Goal: Transaction & Acquisition: Purchase product/service

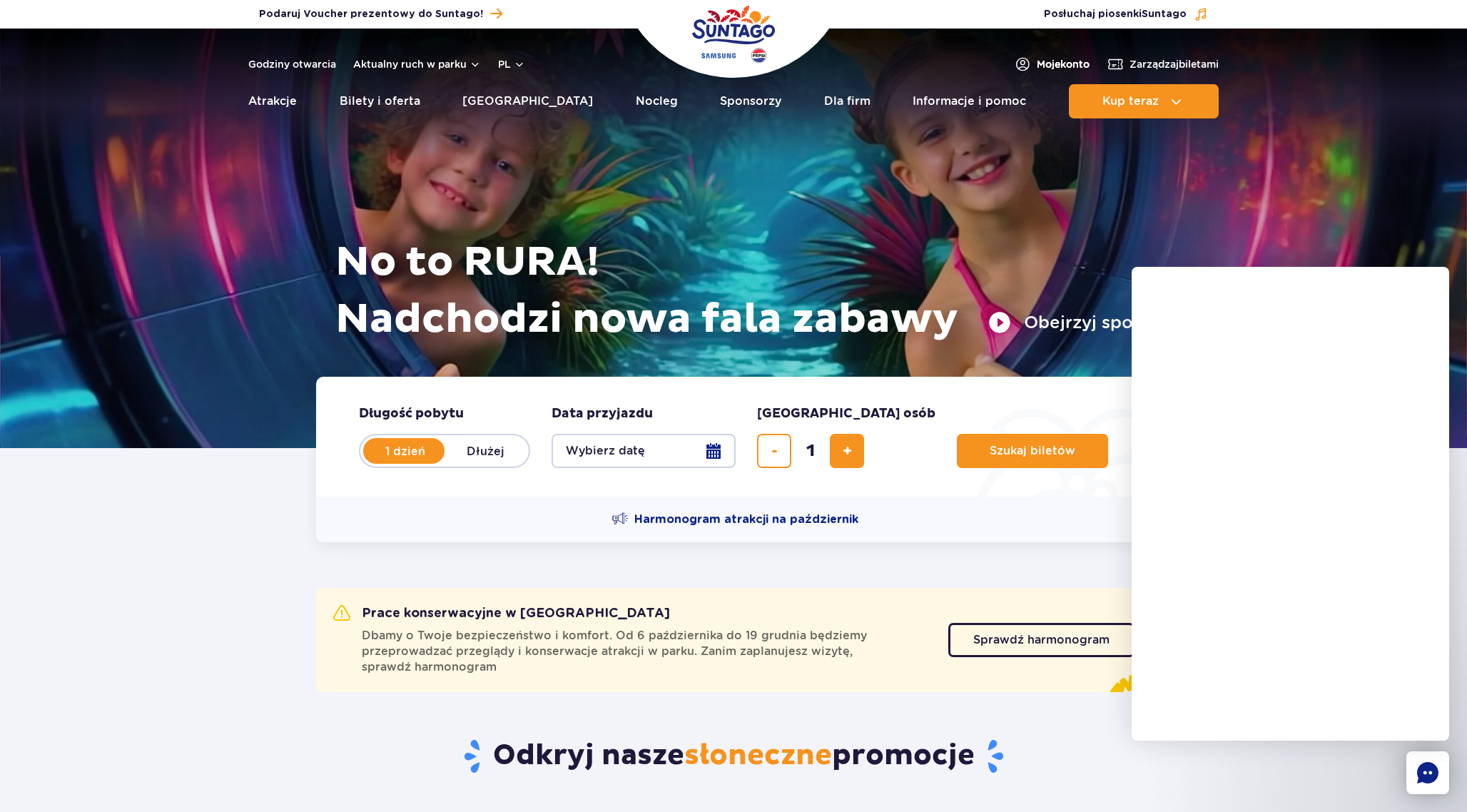
click at [1059, 63] on span "Moje konto" at bounding box center [1062, 64] width 52 height 14
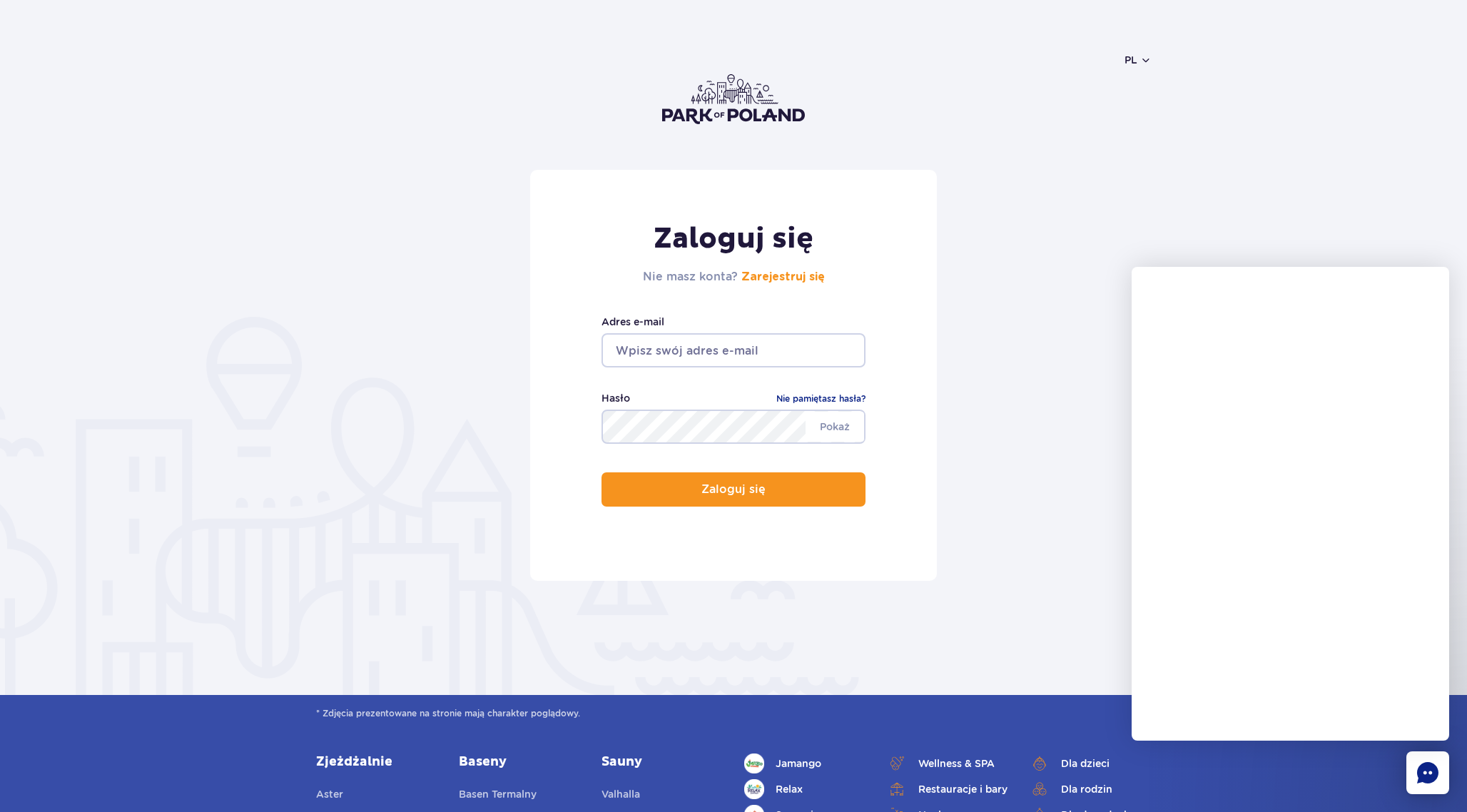
click at [691, 405] on div "Hasło Nie pamiętasz hasła?" at bounding box center [733, 400] width 264 height 19
click at [718, 367] on div "Zaloguj się Nie masz konta? Zarejestruj się Adres e-mail Pokaż Hasło Nie pamięt…" at bounding box center [733, 375] width 407 height 411
click at [734, 347] on input "email" at bounding box center [733, 351] width 264 height 34
type input "kravetskyi.yaroslav@gmail.com"
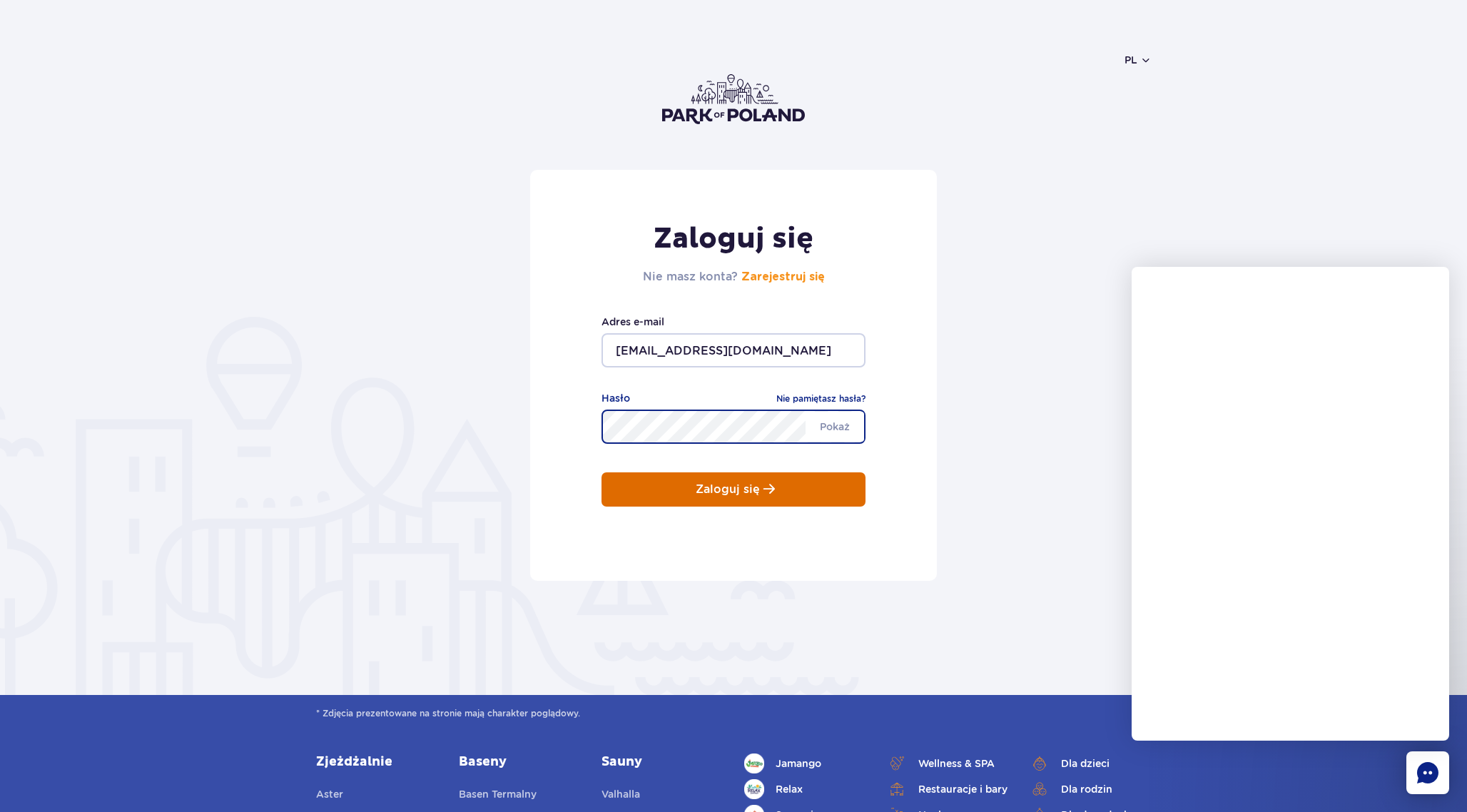
click at [711, 481] on button "Zaloguj się" at bounding box center [733, 489] width 264 height 34
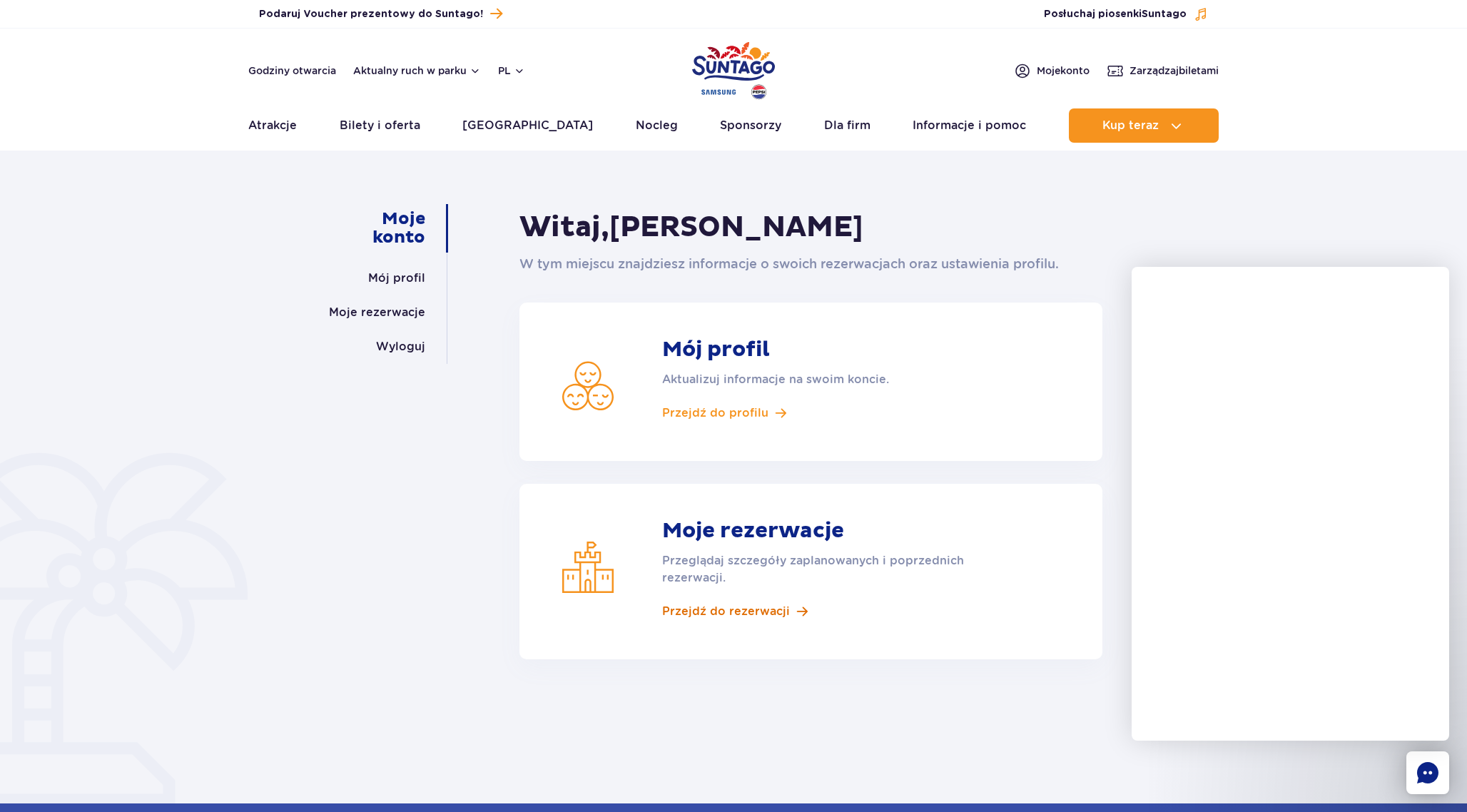
click at [765, 613] on span "Przejdź do rezerwacji" at bounding box center [726, 612] width 128 height 16
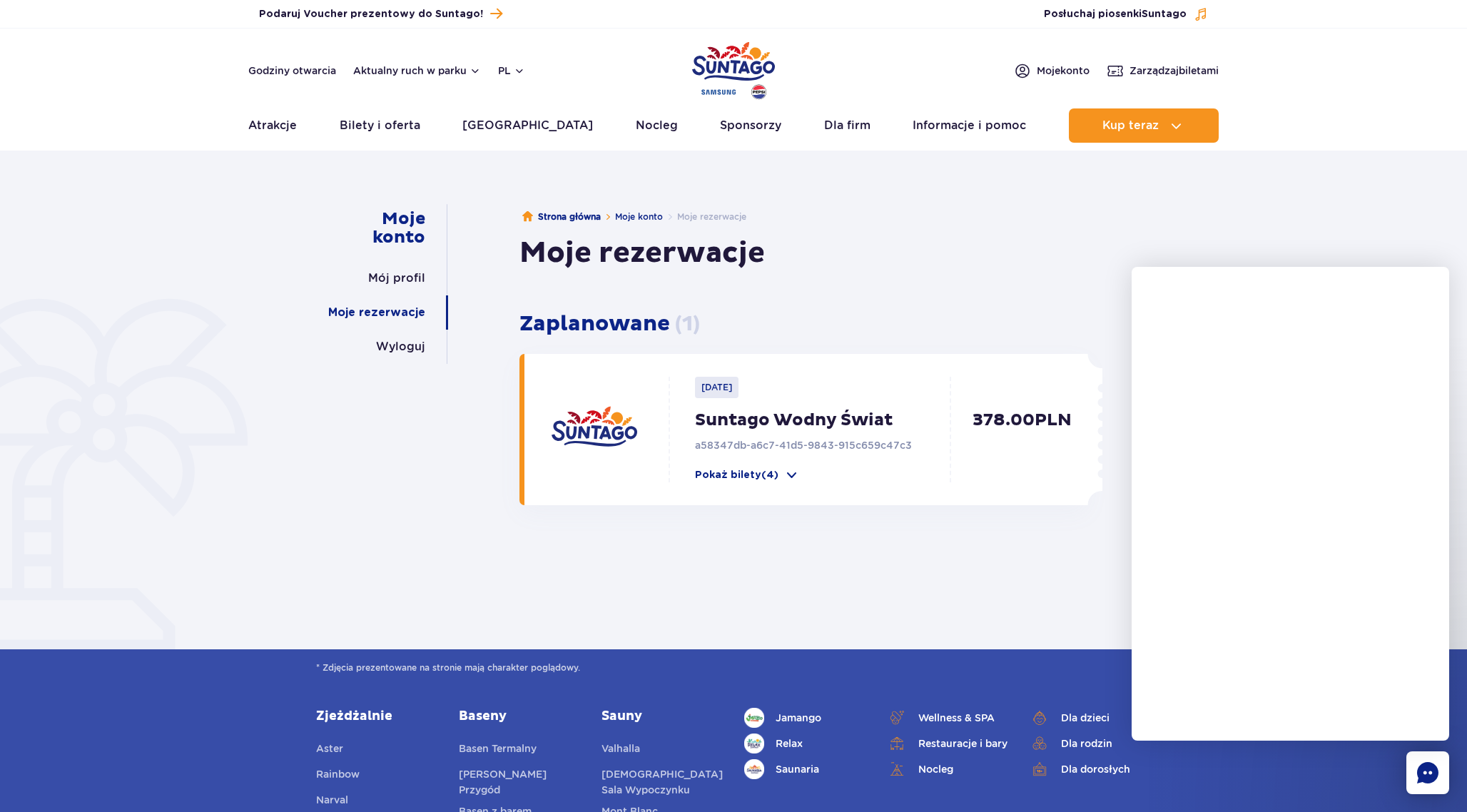
click at [945, 288] on div "Zaplanowane ( 1 ) 2025-10-12 Suntago Wodny Świat a58347db-a6c7-41d5-9843-915c65…" at bounding box center [811, 391] width 583 height 229
click at [788, 474] on span at bounding box center [791, 475] width 14 height 14
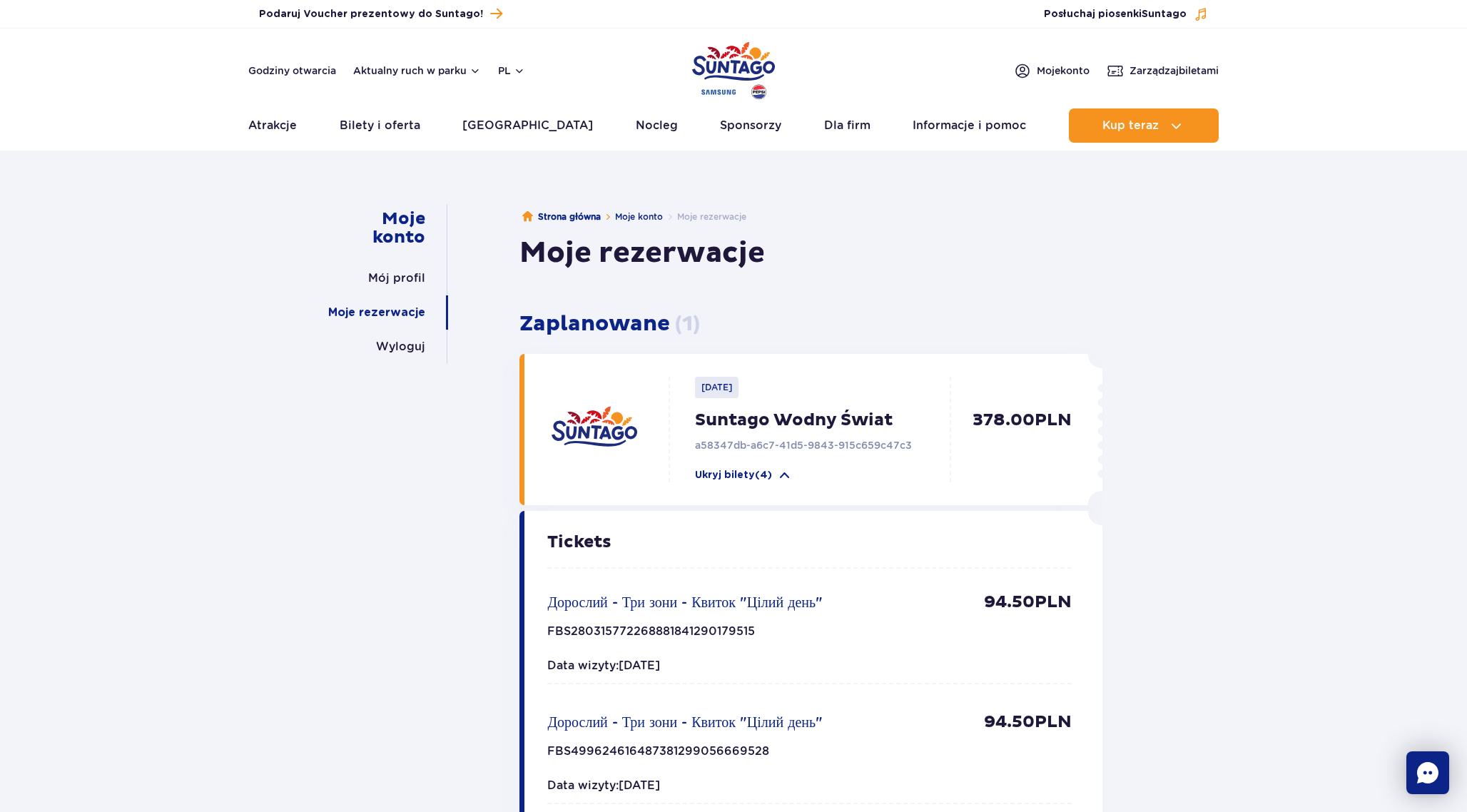
click at [504, 78] on div "Godziny otwarcia Aktualny ruch w parku pl PL EN UA" at bounding box center [386, 70] width 277 height 17
click at [517, 72] on button "pl" at bounding box center [512, 70] width 27 height 14
click at [514, 156] on button "UA" at bounding box center [520, 156] width 42 height 14
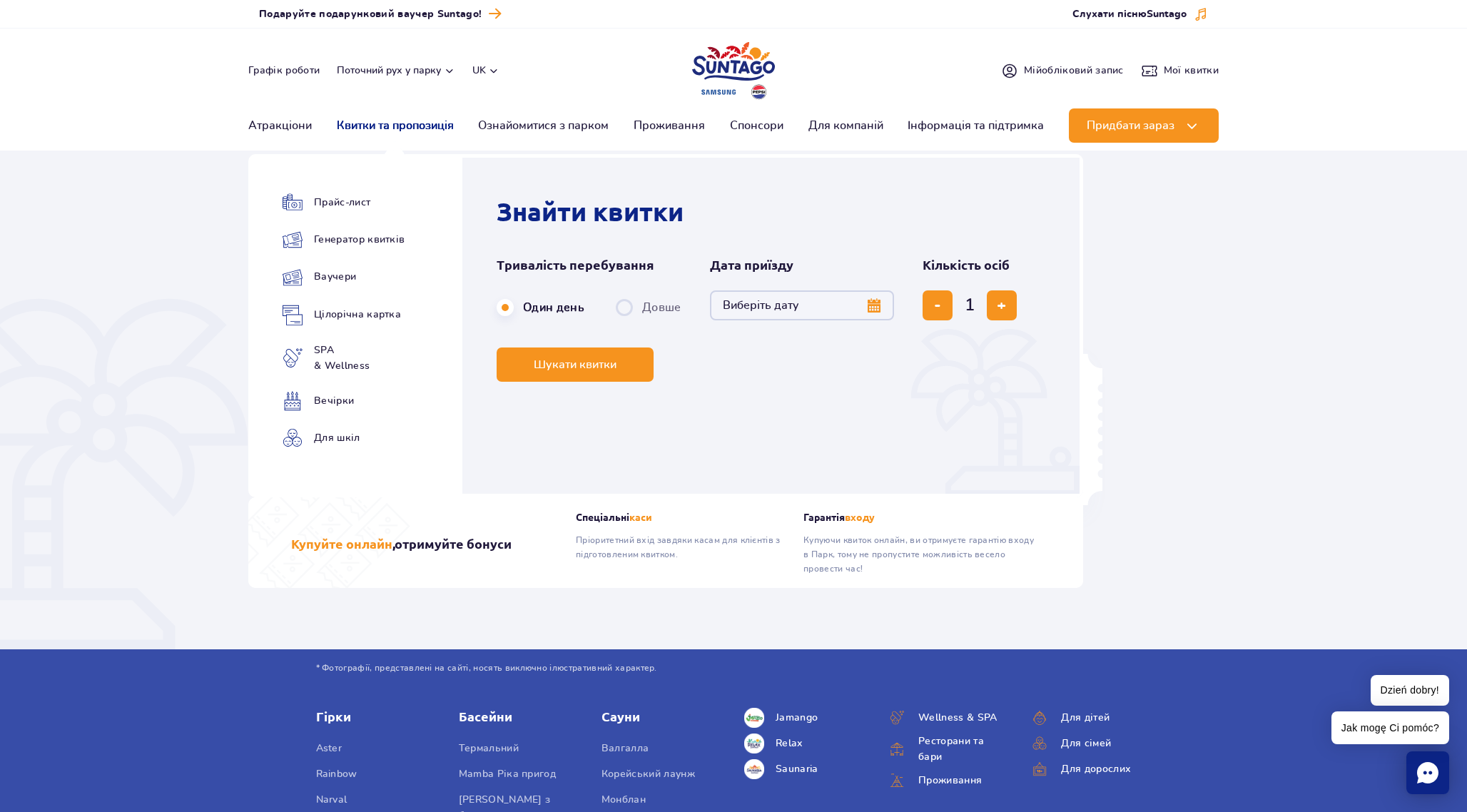
click at [402, 128] on link "Квитки та пропозиція" at bounding box center [395, 126] width 117 height 34
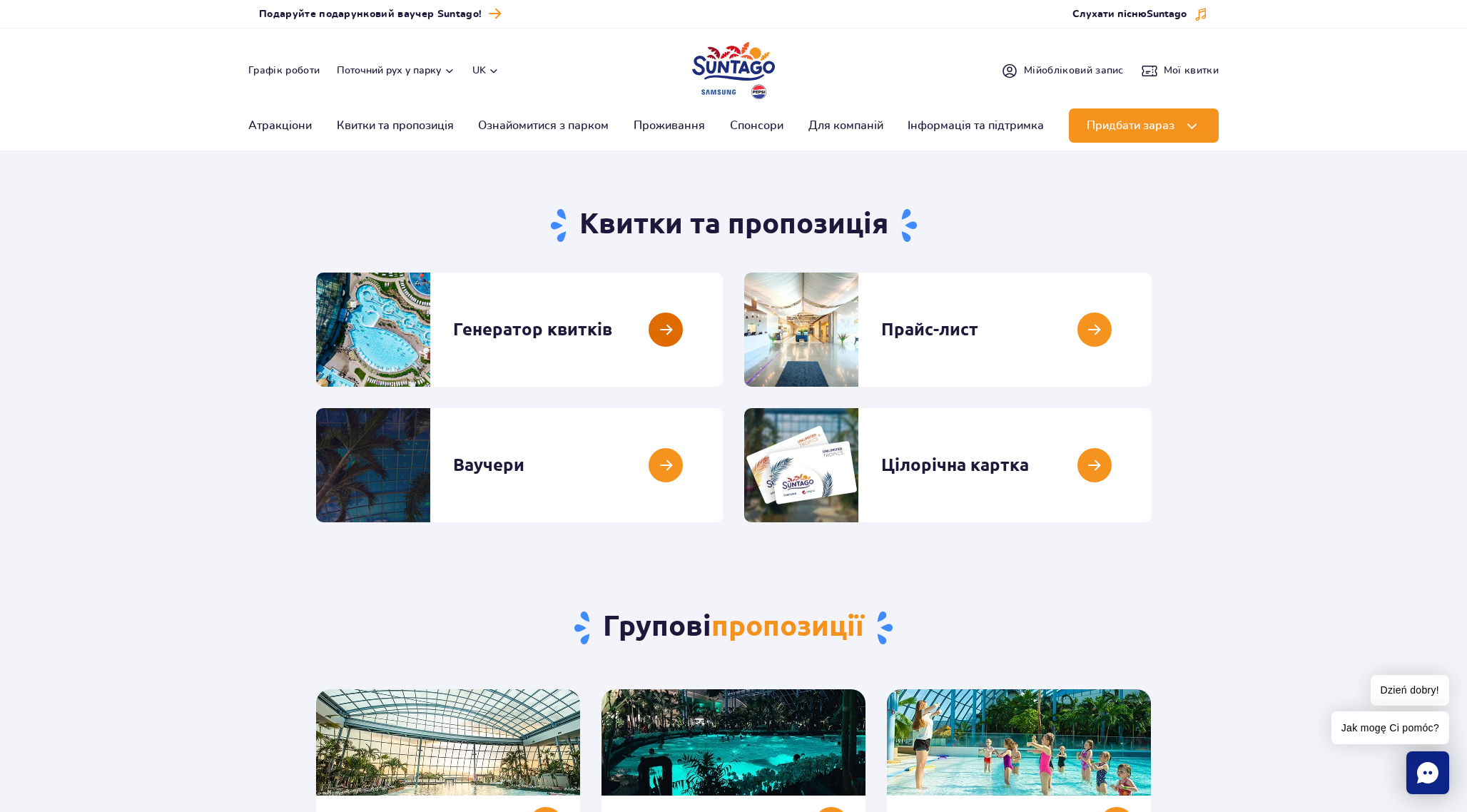
click at [722, 346] on link at bounding box center [722, 329] width 0 height 114
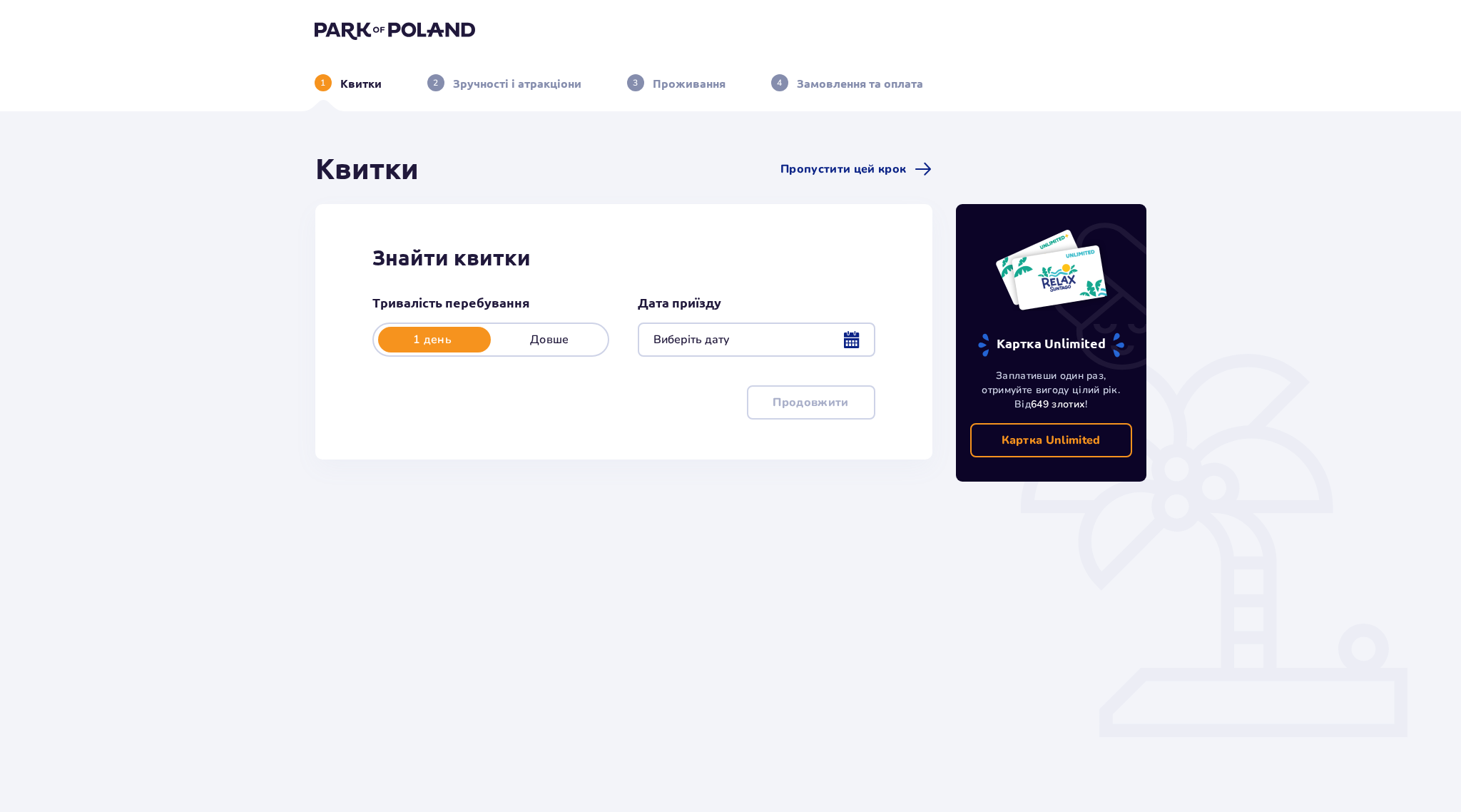
click at [757, 338] on div at bounding box center [756, 340] width 237 height 34
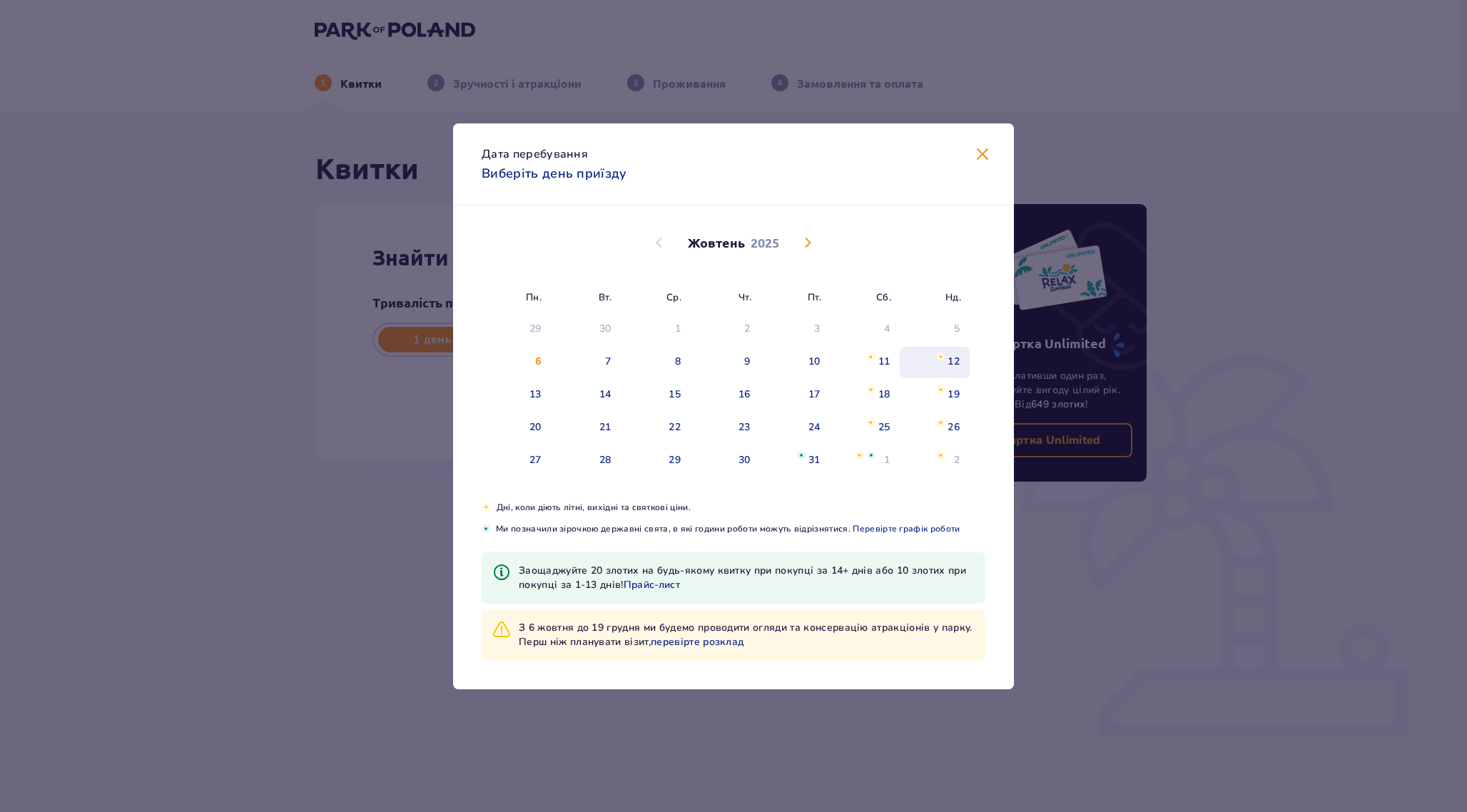
click at [952, 369] on div "12" at bounding box center [934, 362] width 70 height 32
type input "12.10.25"
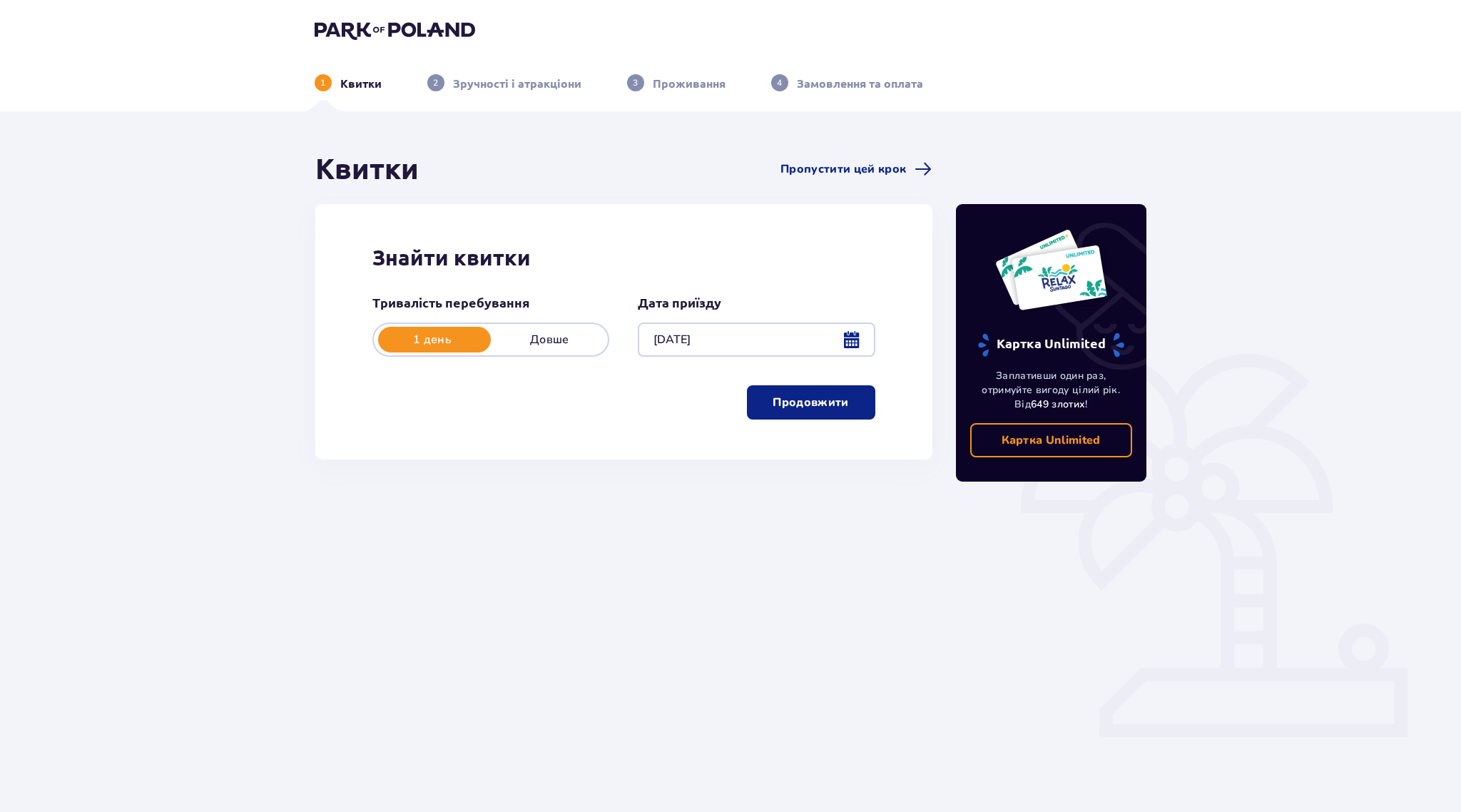
click at [799, 410] on button "Продовжити" at bounding box center [811, 402] width 129 height 34
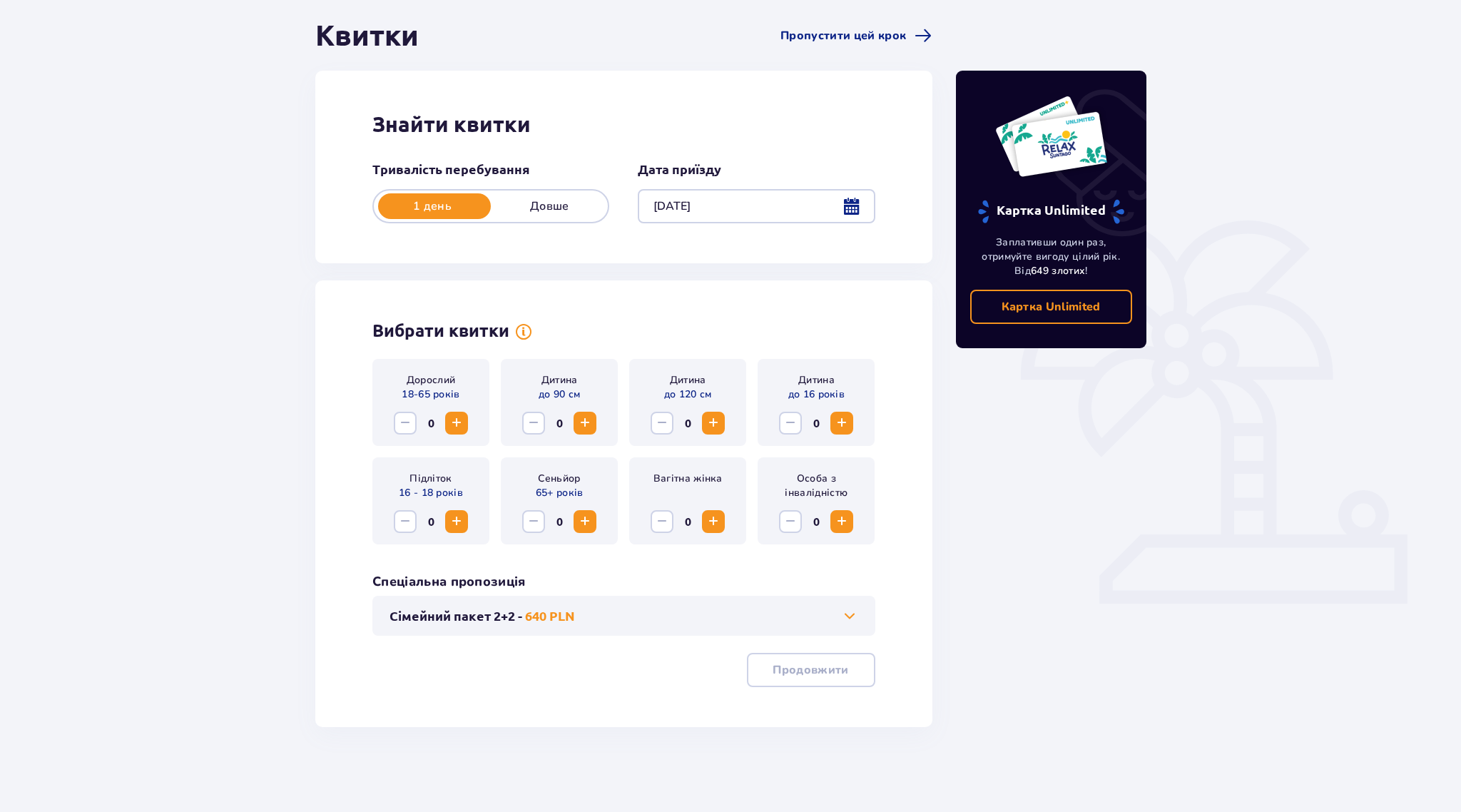
scroll to position [134, 0]
click at [448, 418] on span "Збільшити" at bounding box center [456, 423] width 17 height 17
click at [826, 675] on p "Продовжити" at bounding box center [810, 669] width 75 height 16
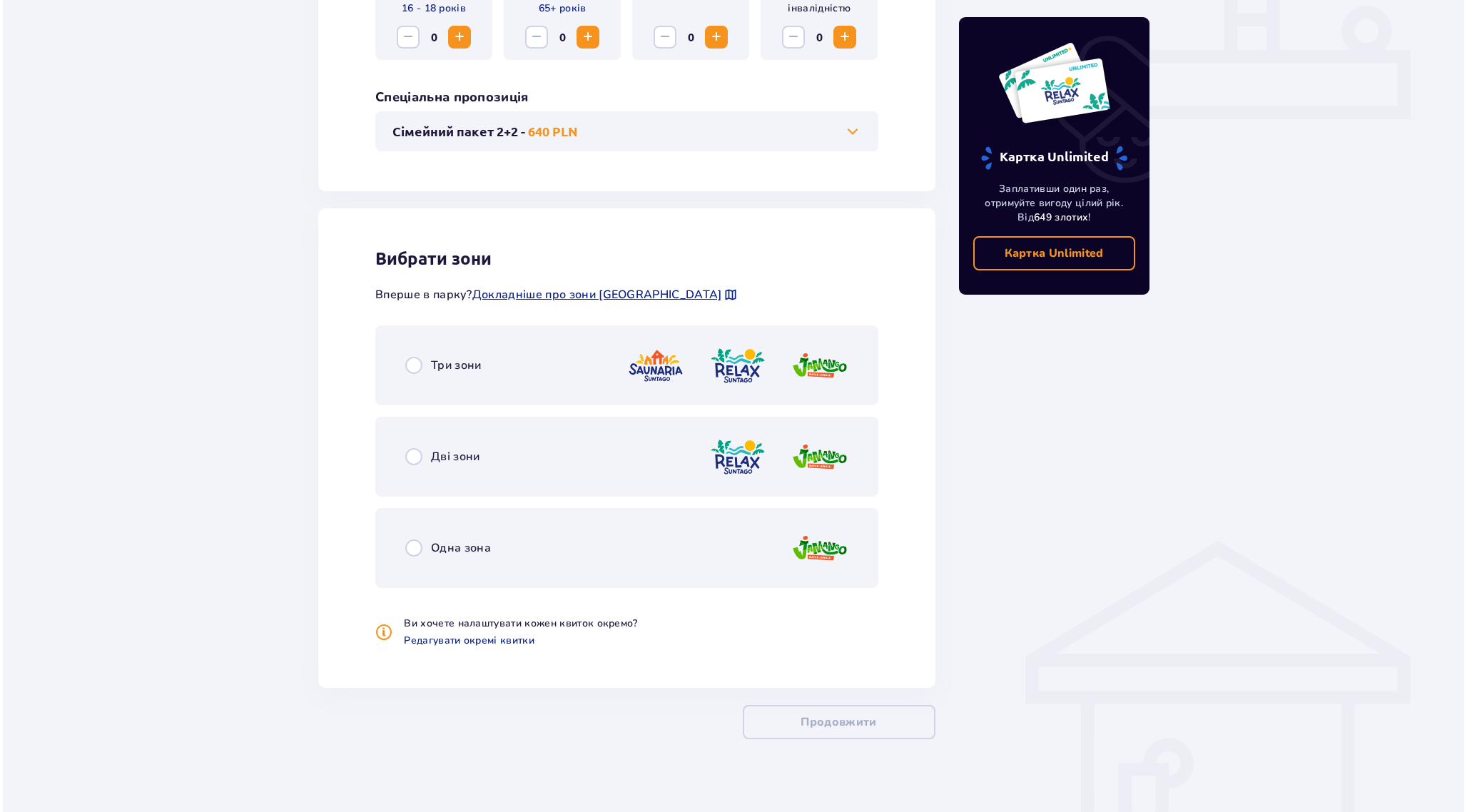
scroll to position [630, 0]
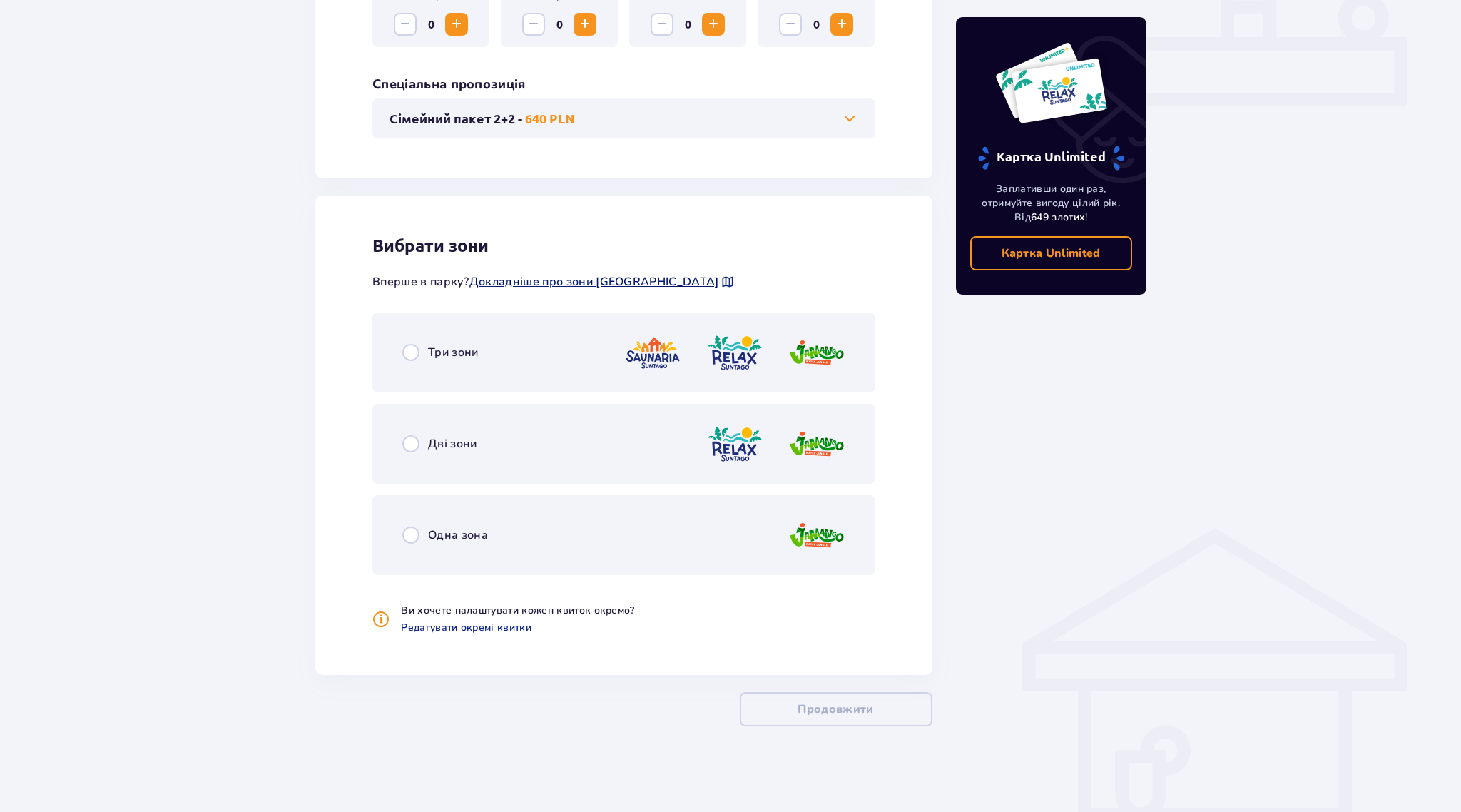
click at [594, 277] on span "Докладніше про зони Suntago" at bounding box center [594, 282] width 249 height 16
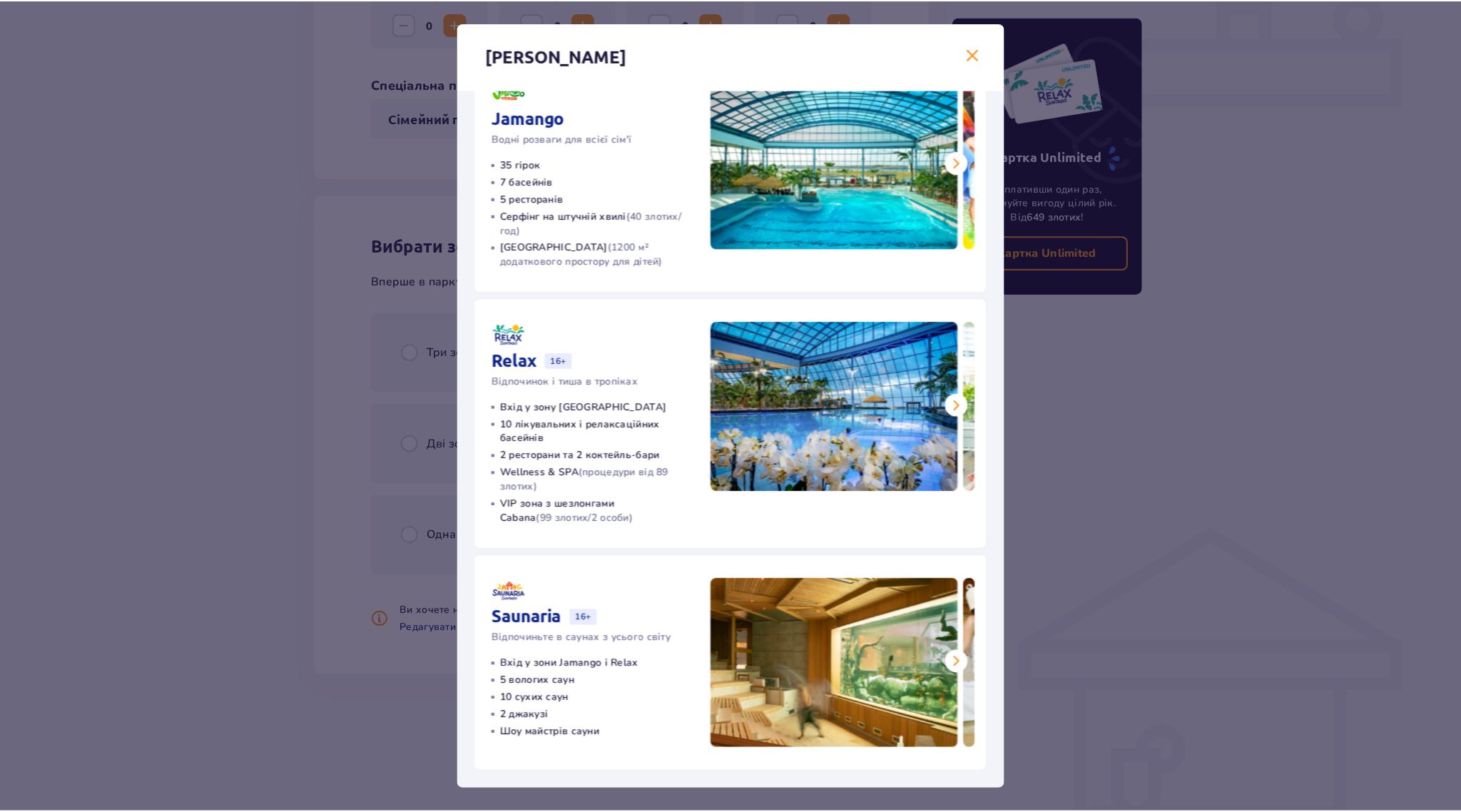
scroll to position [50, 0]
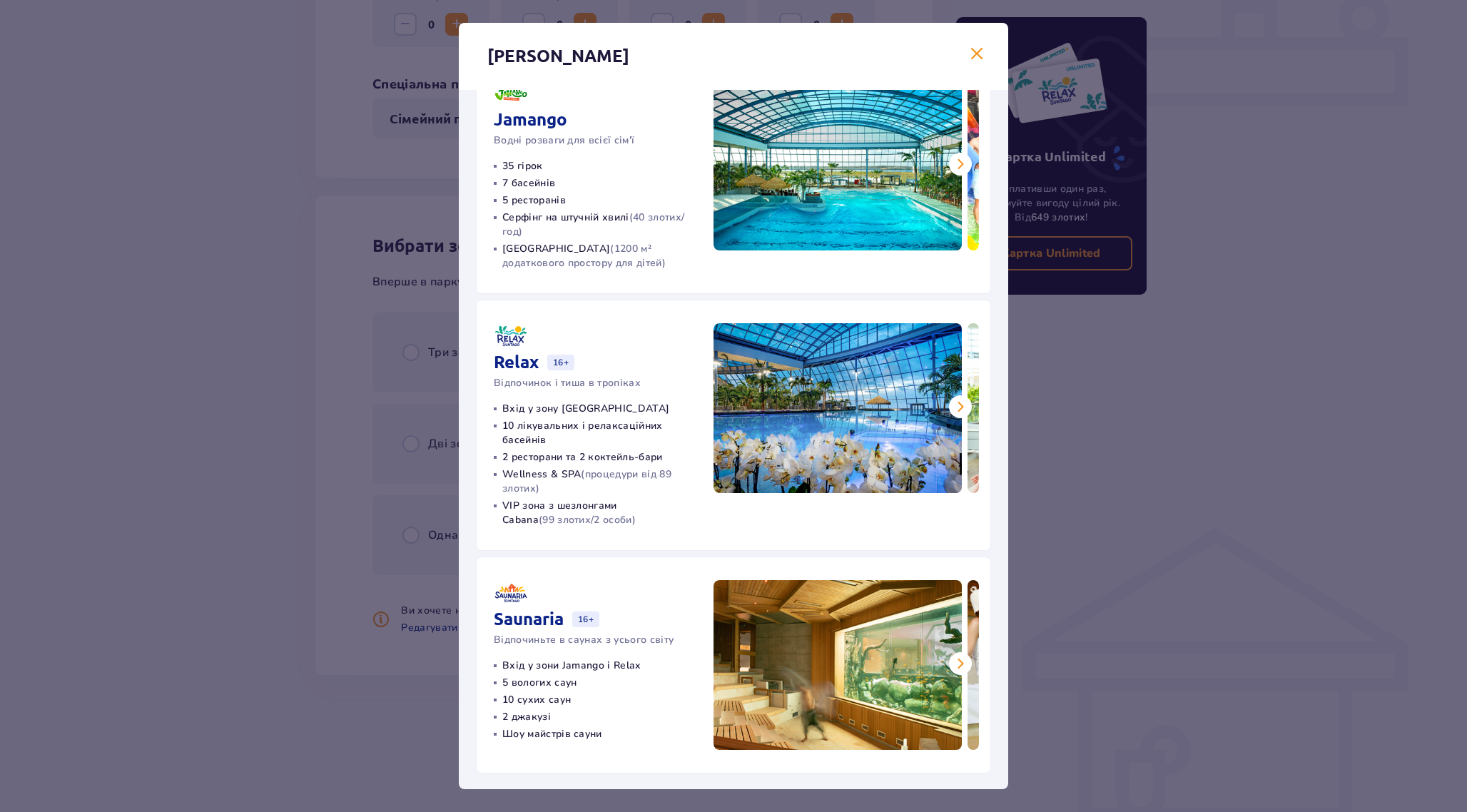
click at [1081, 332] on div "Зони Suntago Jamango Водні розваги для всієї сім'ї 35 гірок 7 басейнів 5 рестор…" at bounding box center [733, 406] width 1467 height 812
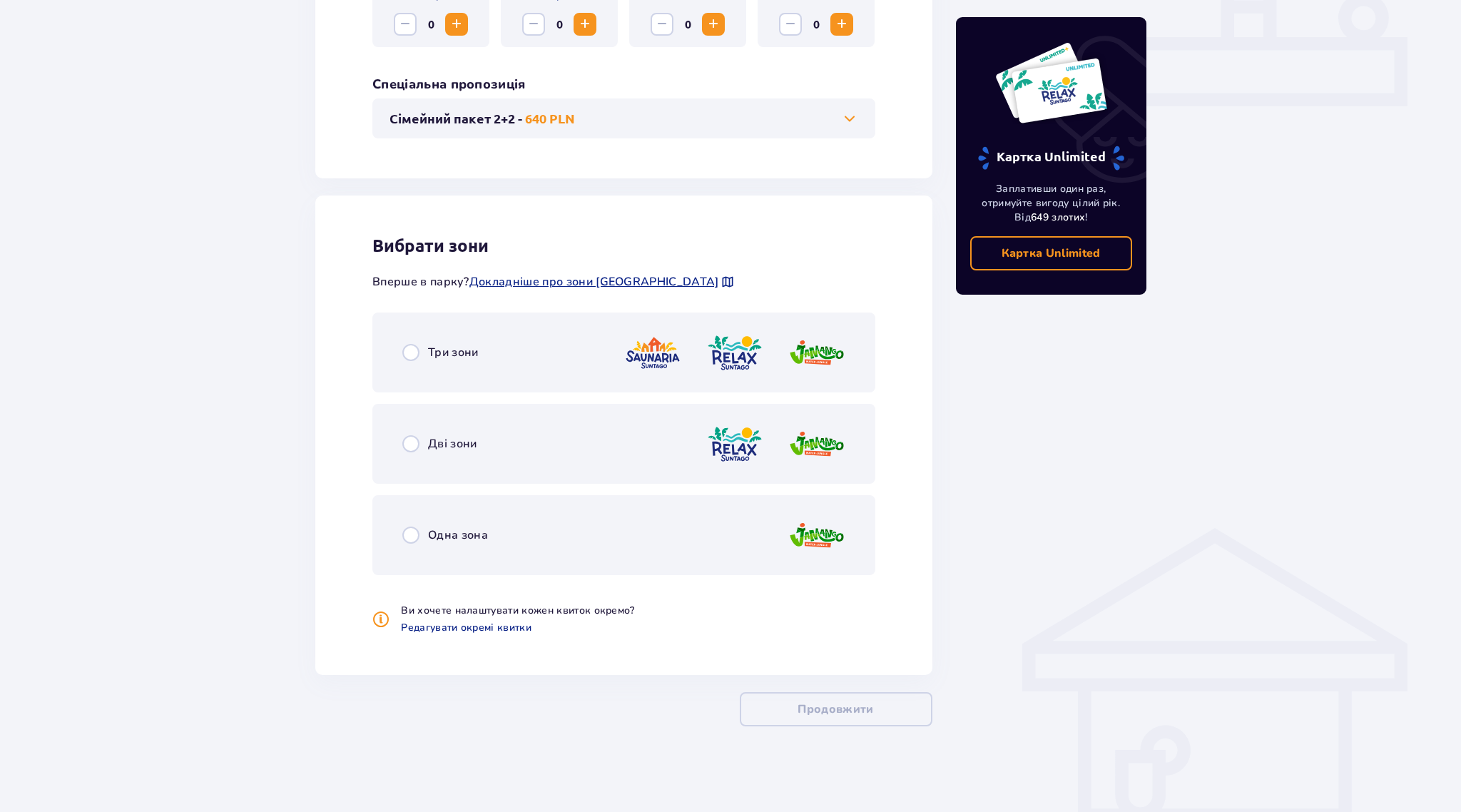
click at [408, 447] on input "radio" at bounding box center [411, 443] width 17 height 17
radio input "true"
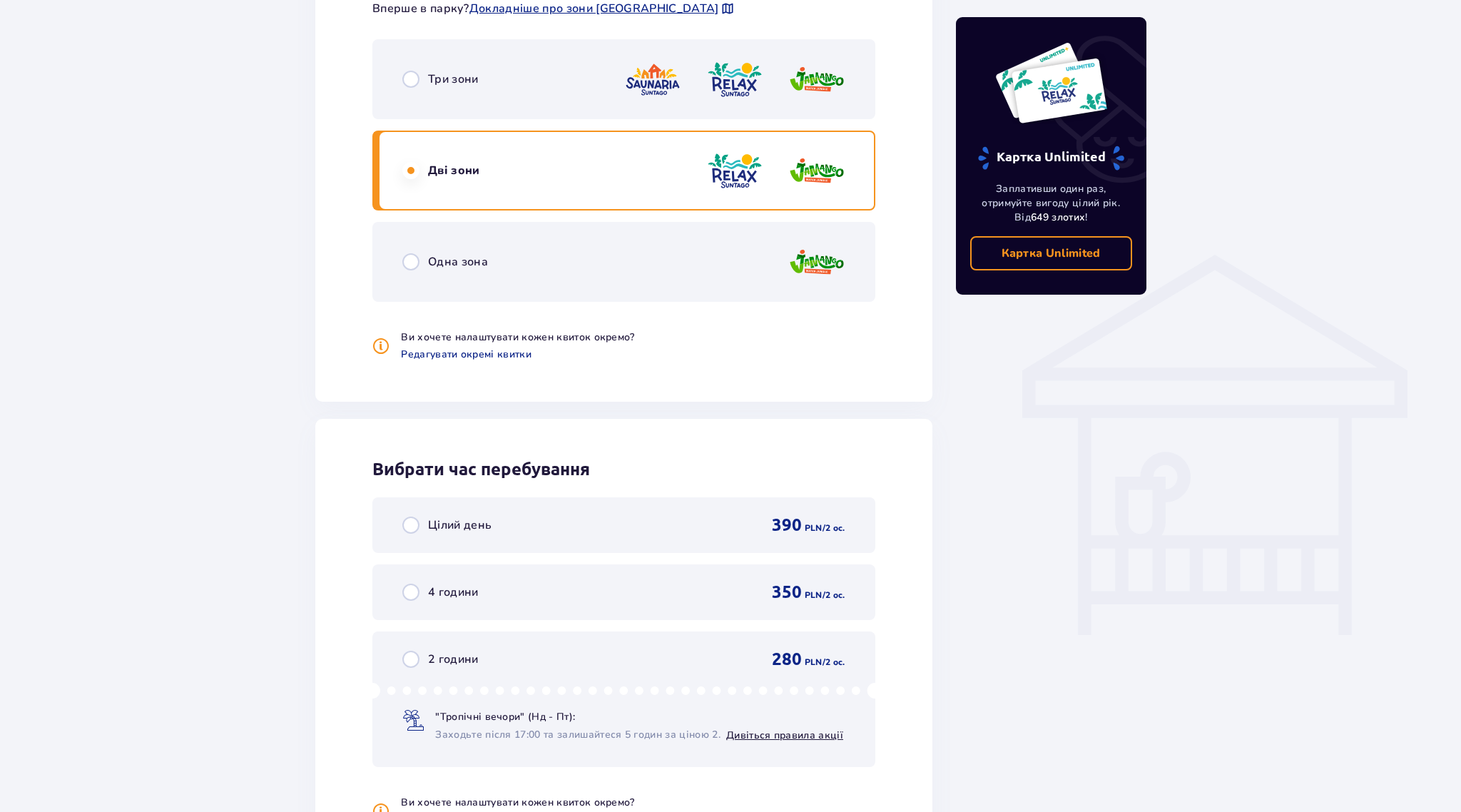
scroll to position [891, 0]
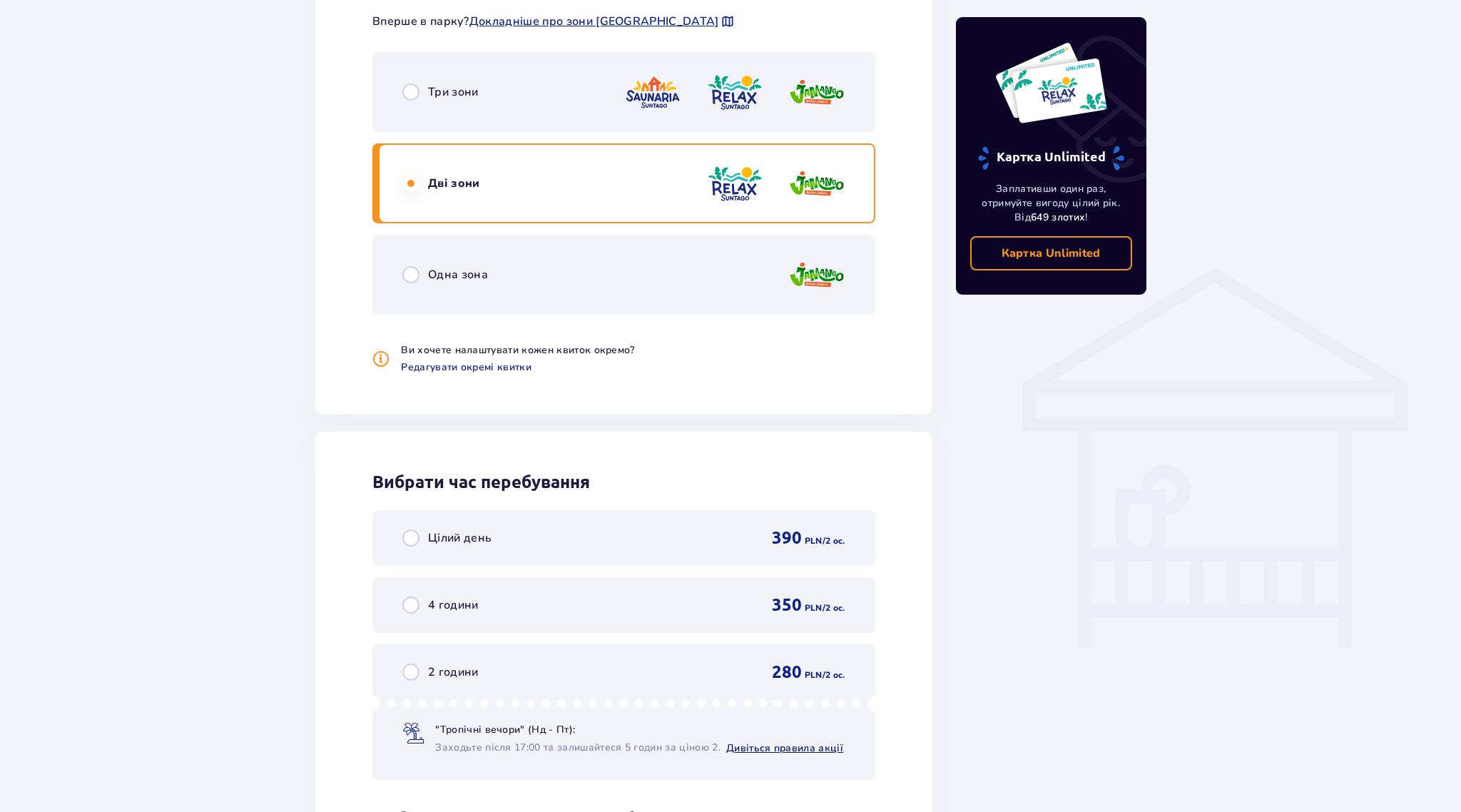
click at [742, 746] on link "Дивіться правила акції" at bounding box center [784, 747] width 117 height 14
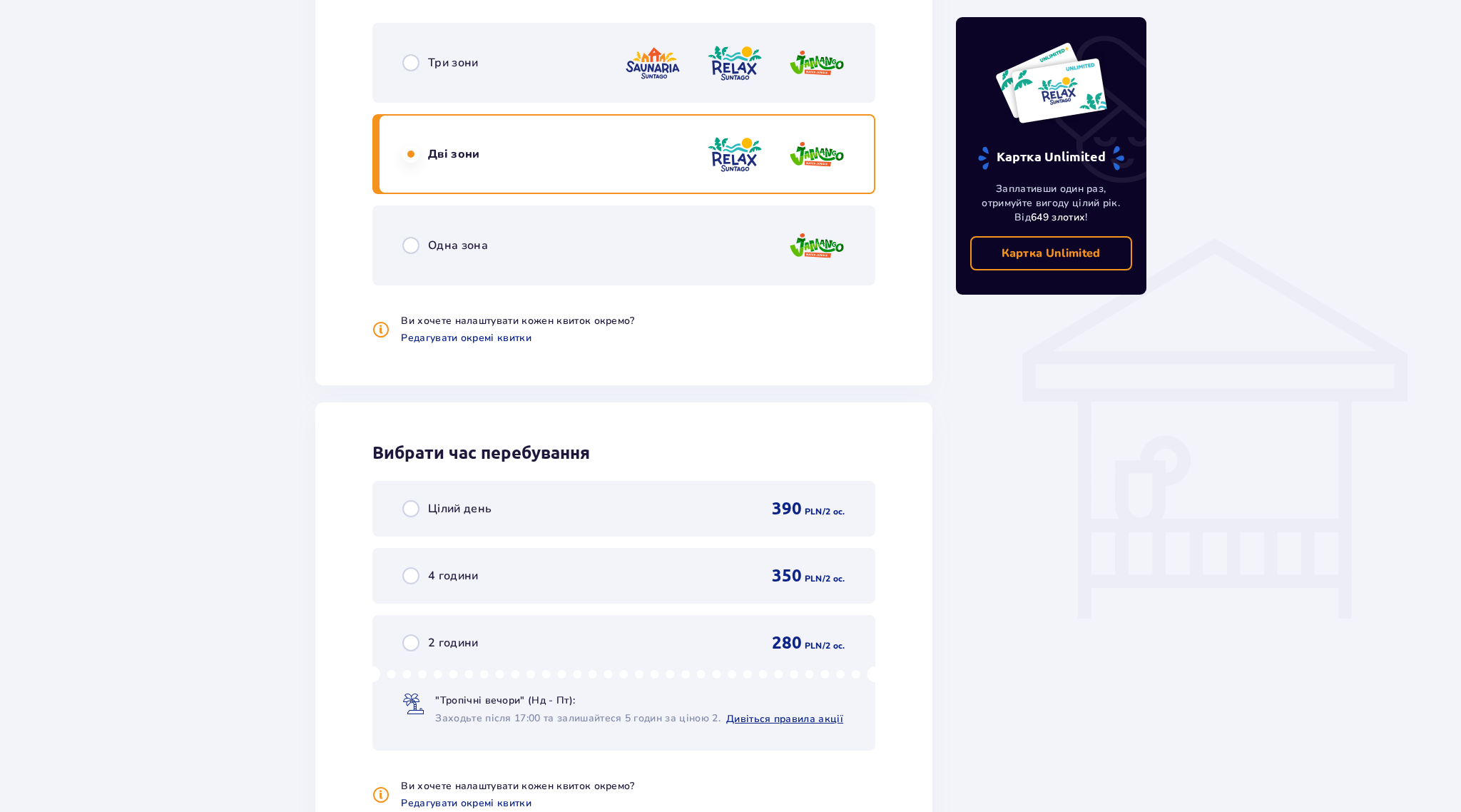
scroll to position [933, 0]
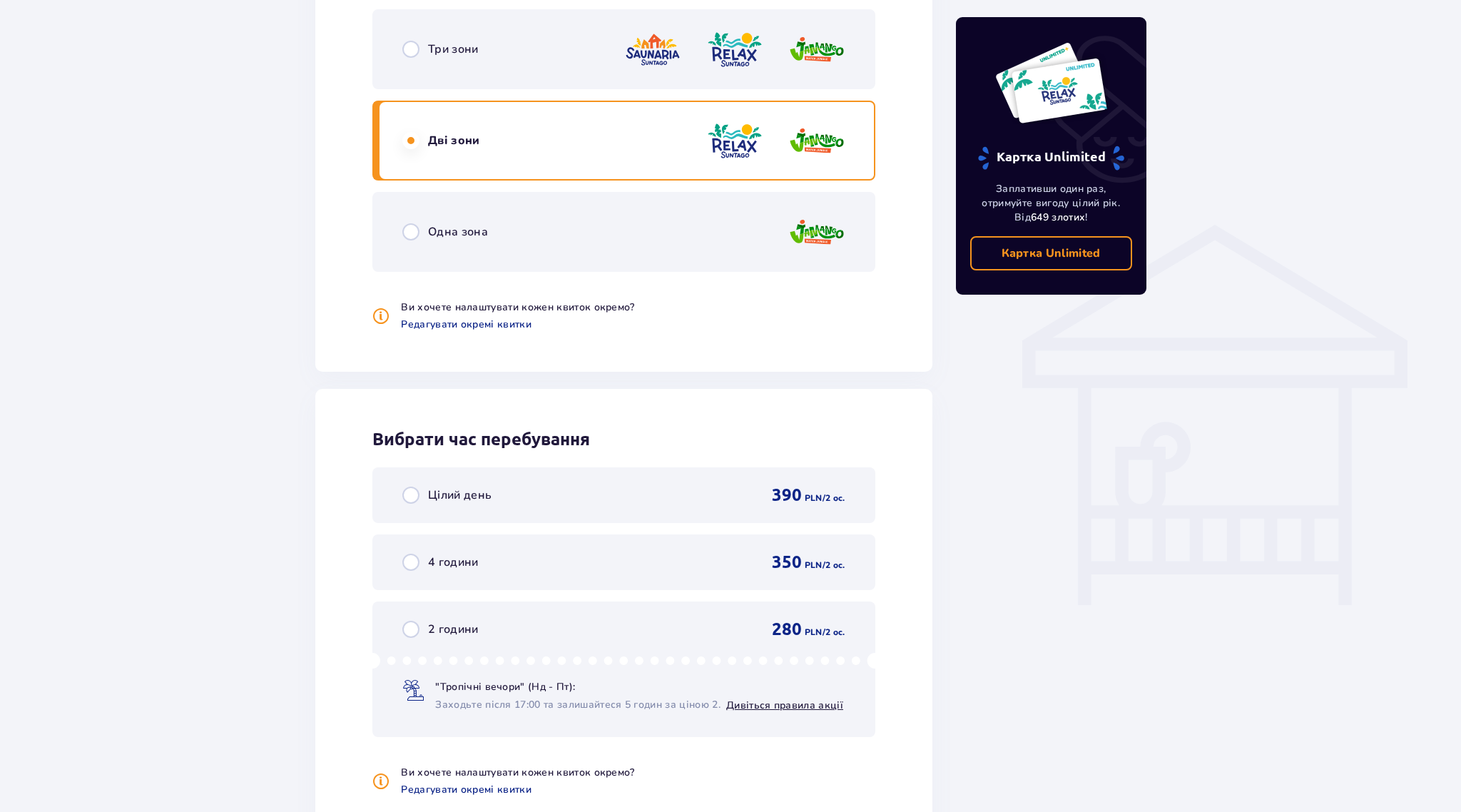
click at [588, 702] on span "Заходьте після 17:00 та залишайтеся 5 годин за ціною 2." at bounding box center [577, 705] width 285 height 14
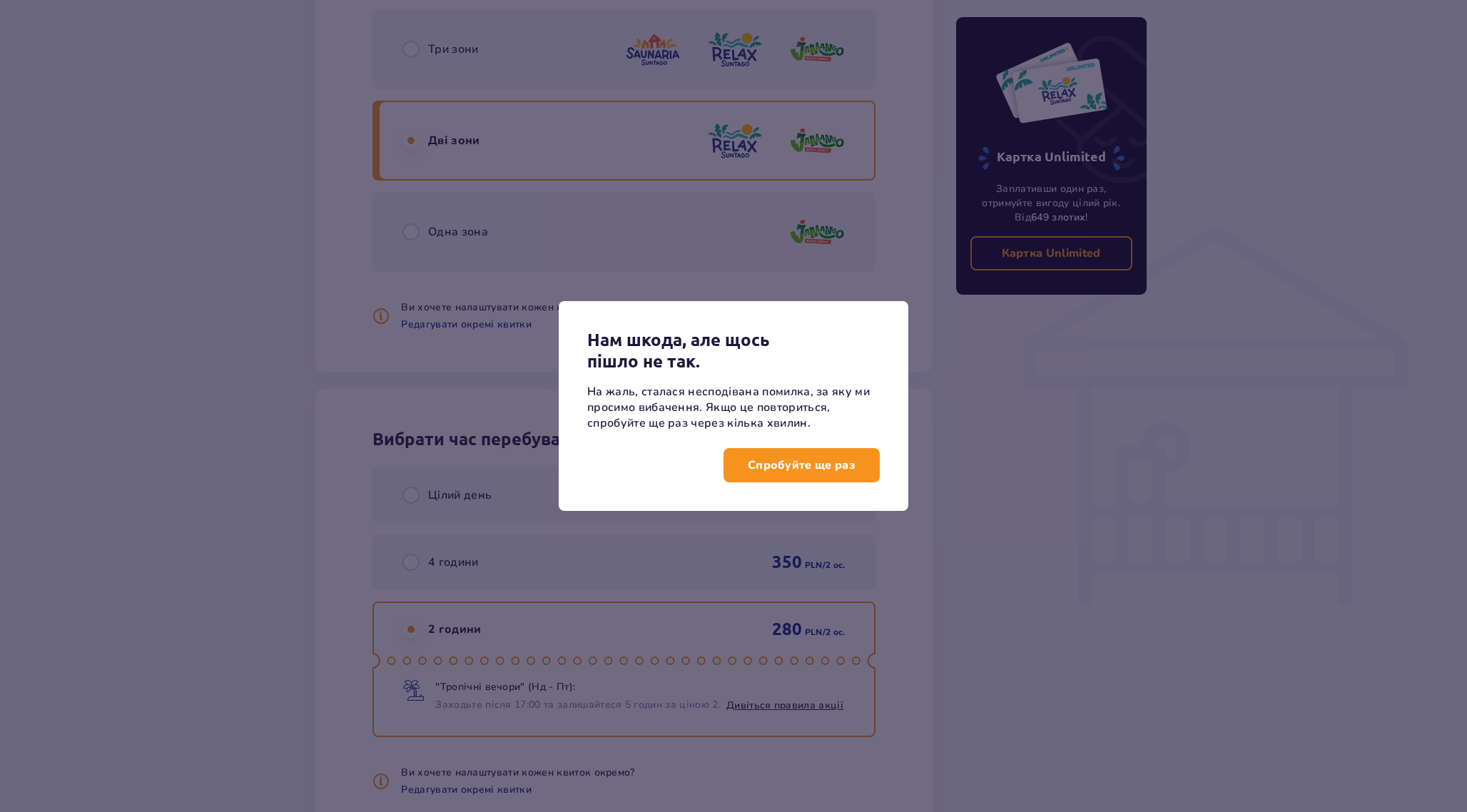
click at [786, 472] on p "Спробуйте ще раз" at bounding box center [801, 465] width 108 height 16
